Goal: Transaction & Acquisition: Purchase product/service

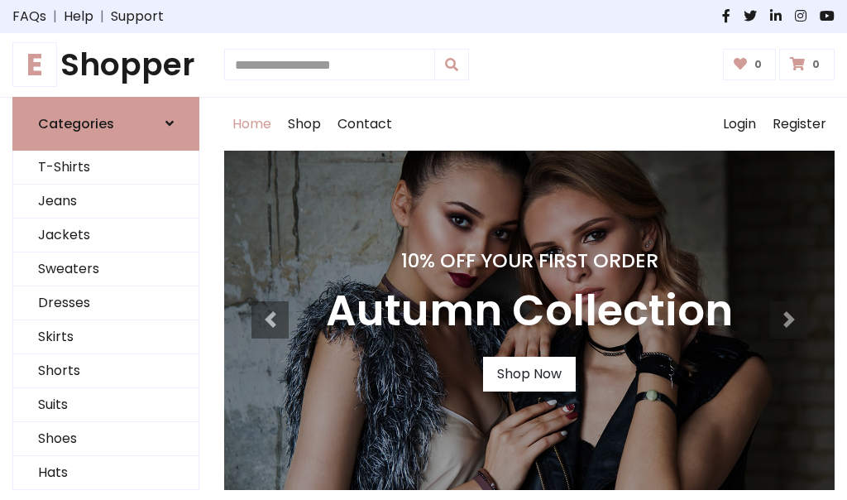
click at [423, 250] on h4 "10% Off Your First Order" at bounding box center [529, 260] width 407 height 23
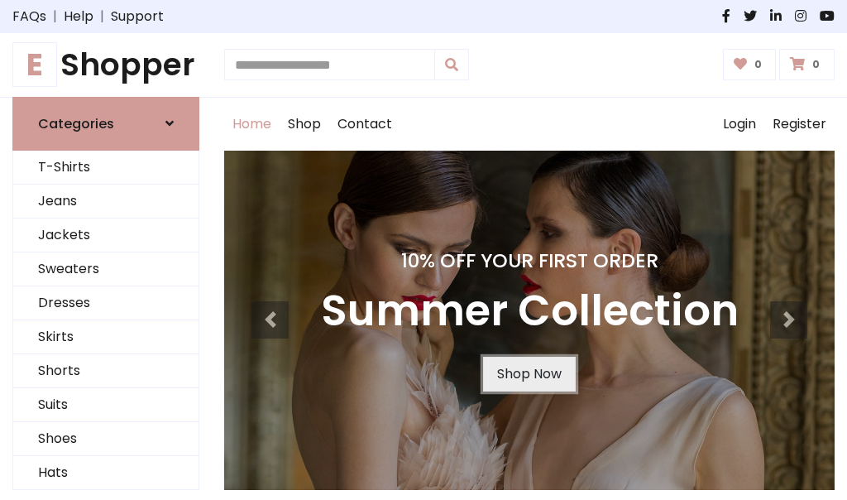
click at [528, 373] on link "Shop Now" at bounding box center [529, 373] width 93 height 35
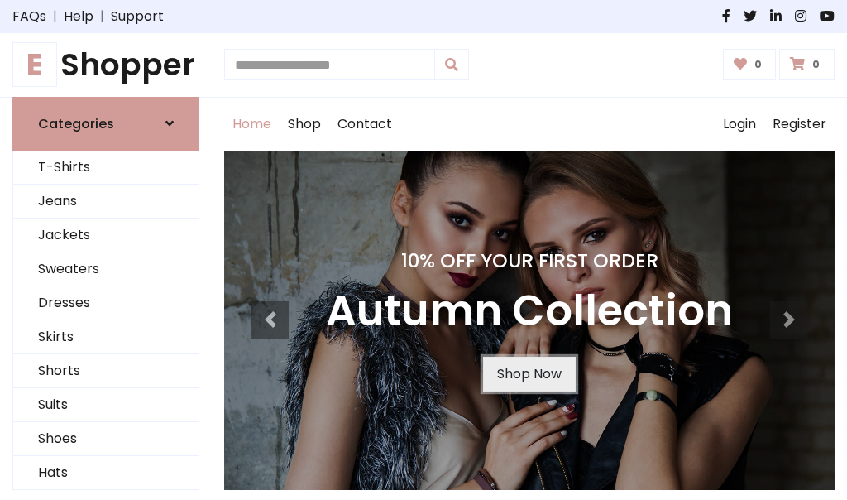
click at [528, 373] on link "Shop Now" at bounding box center [529, 373] width 93 height 35
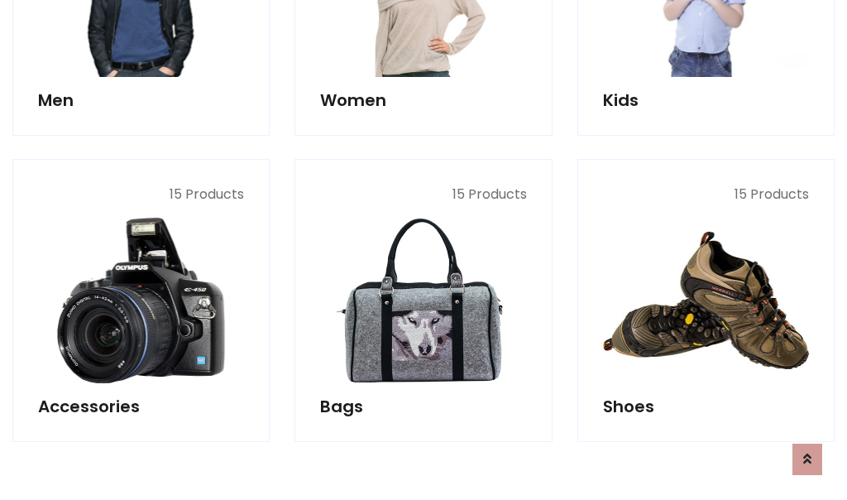
scroll to position [1649, 0]
